Goal: Information Seeking & Learning: Learn about a topic

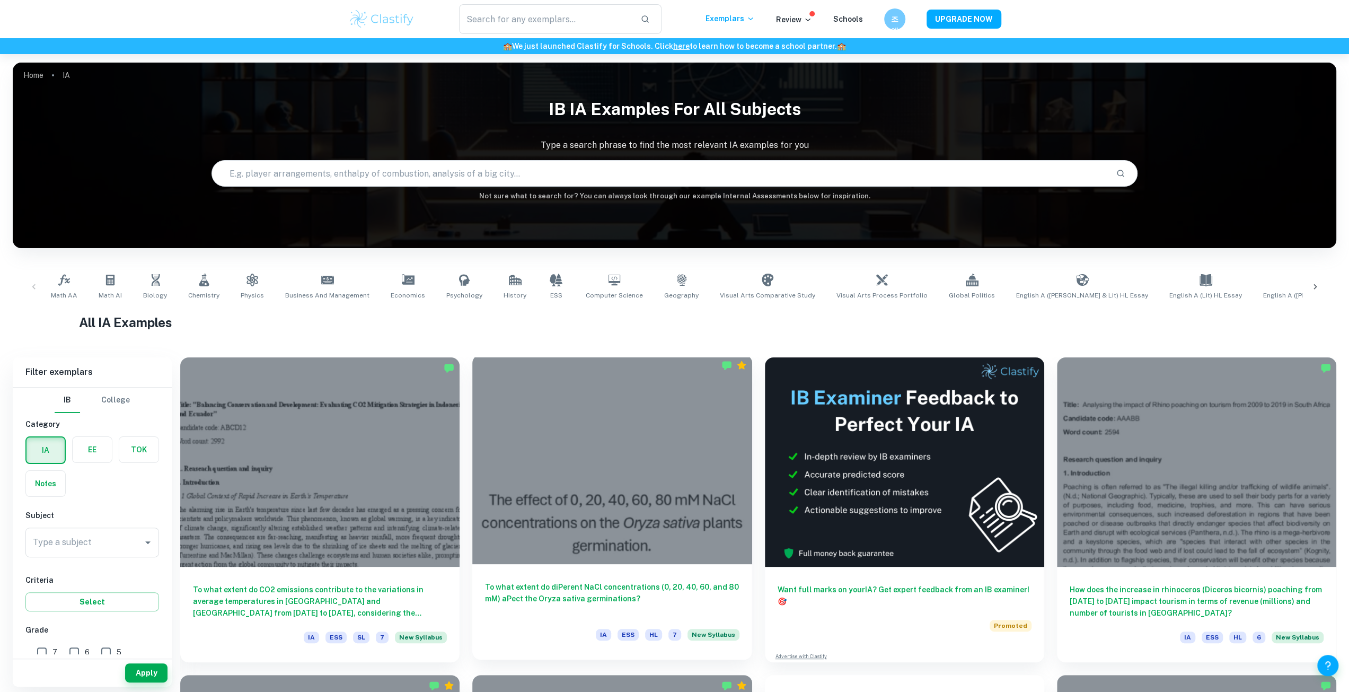
click at [551, 498] on div at bounding box center [611, 459] width 279 height 209
click at [125, 540] on input "Type a subject" at bounding box center [84, 542] width 108 height 20
click at [109, 600] on li "Chemistry" at bounding box center [92, 595] width 134 height 19
type input "Chemistry"
click at [163, 678] on button "Apply" at bounding box center [146, 672] width 42 height 19
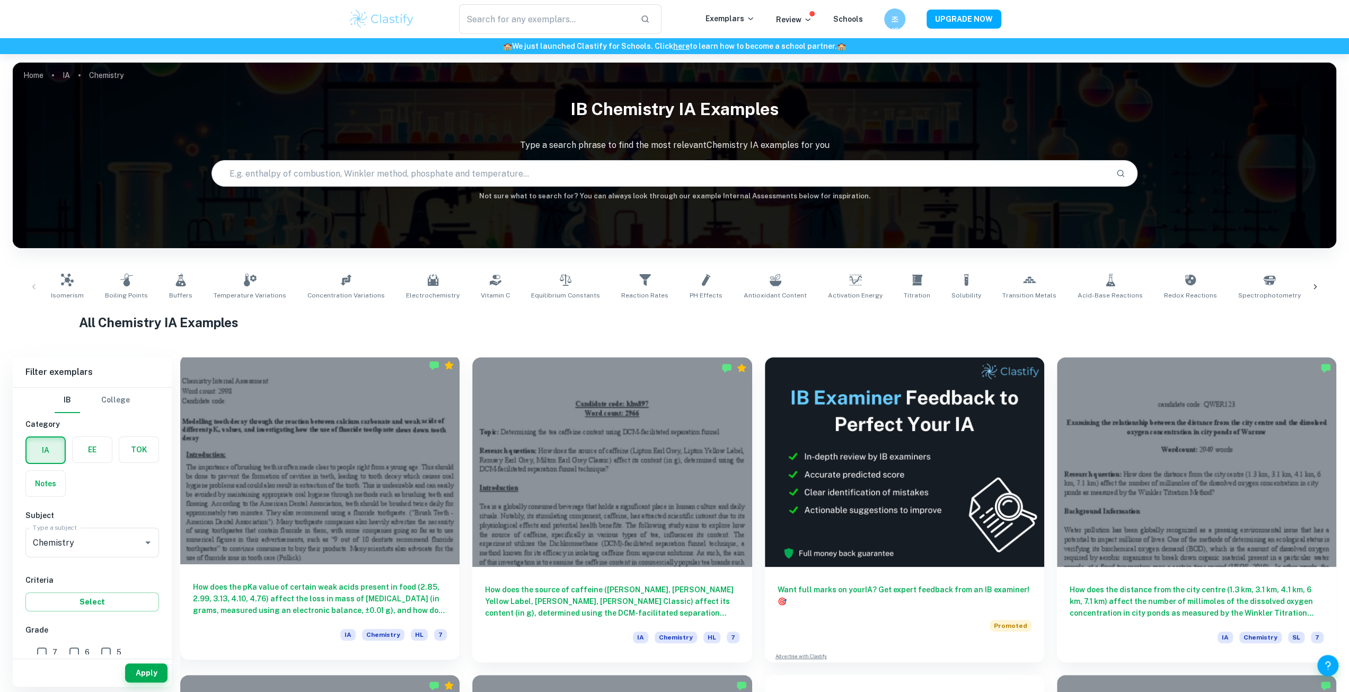
click at [353, 611] on h6 "How does the pKa value of certain weak acids present in food (2.85, 2.99, 3.13,…" at bounding box center [320, 598] width 254 height 35
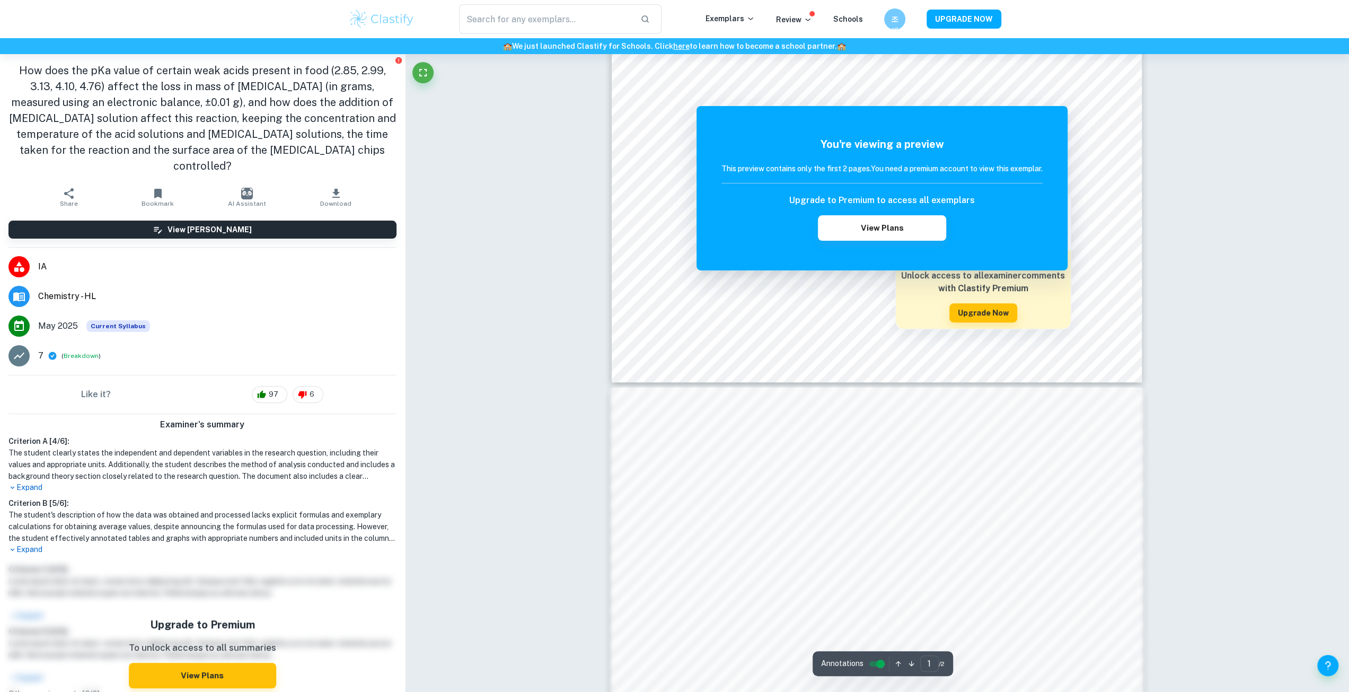
scroll to position [424, 0]
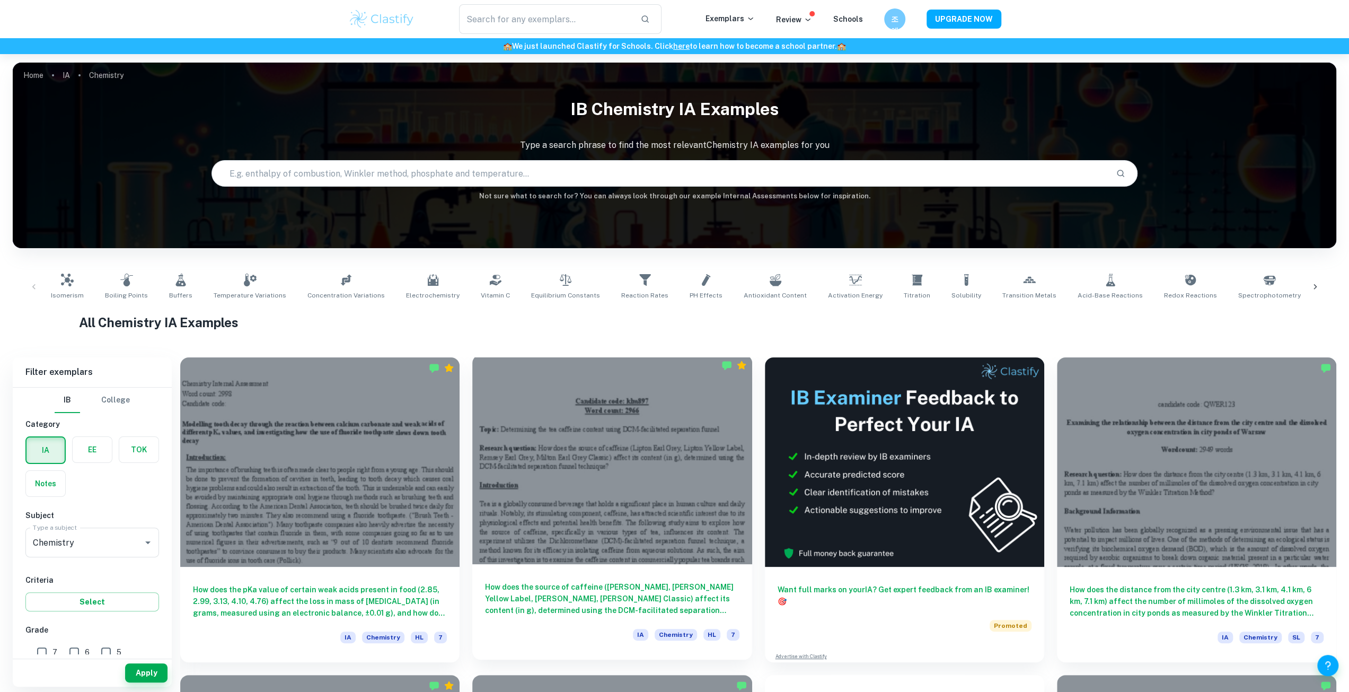
click at [686, 532] on div at bounding box center [611, 459] width 279 height 209
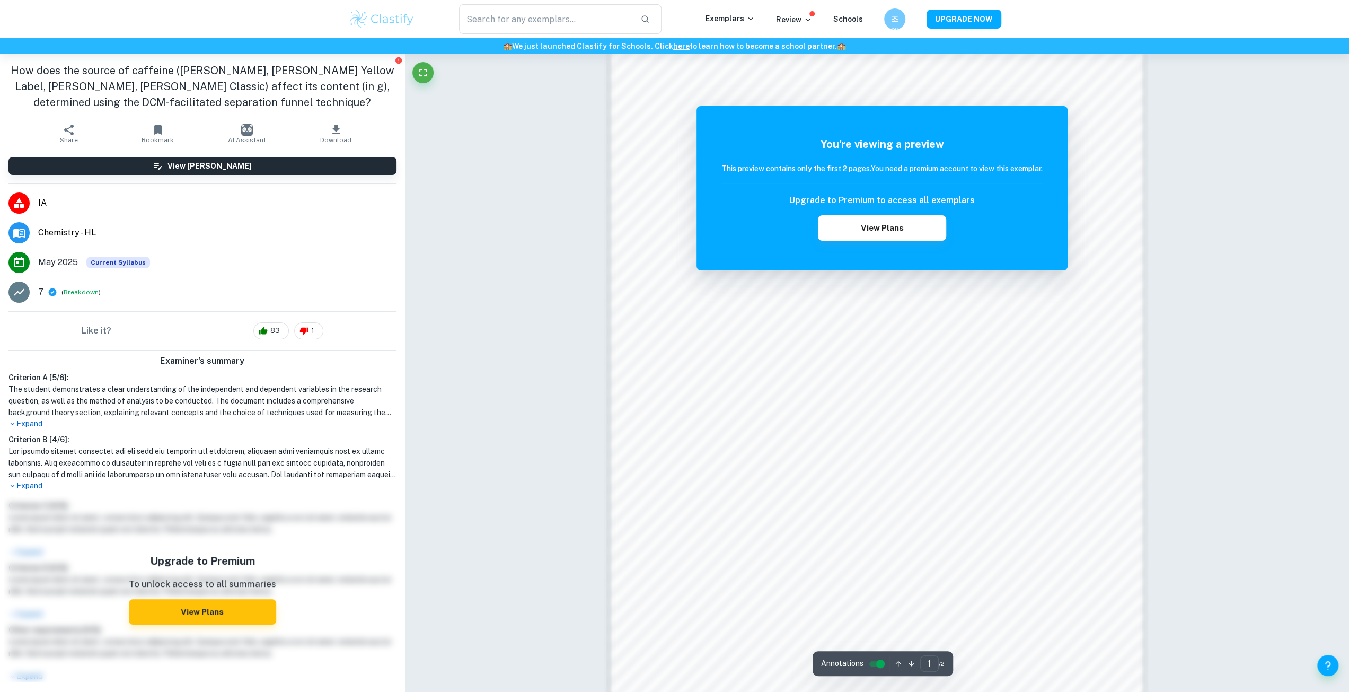
scroll to position [738, 0]
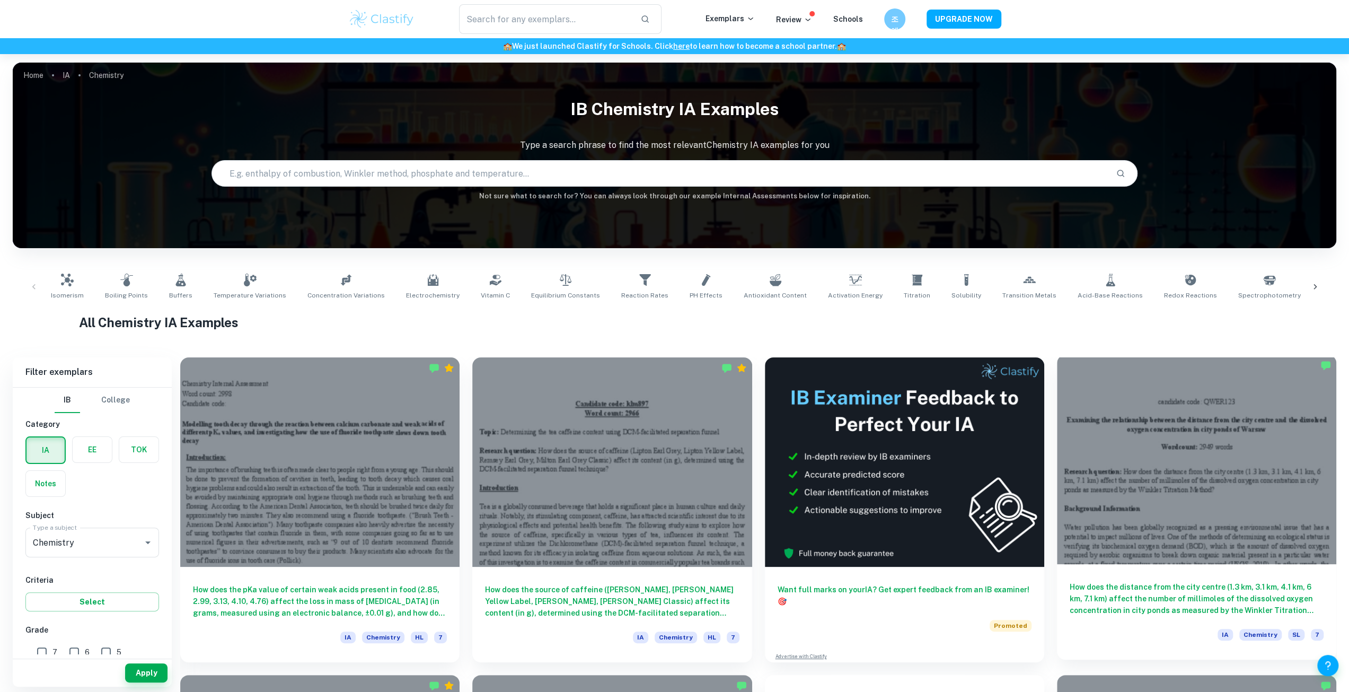
click at [1223, 504] on div at bounding box center [1196, 459] width 279 height 209
